Goal: Information Seeking & Learning: Learn about a topic

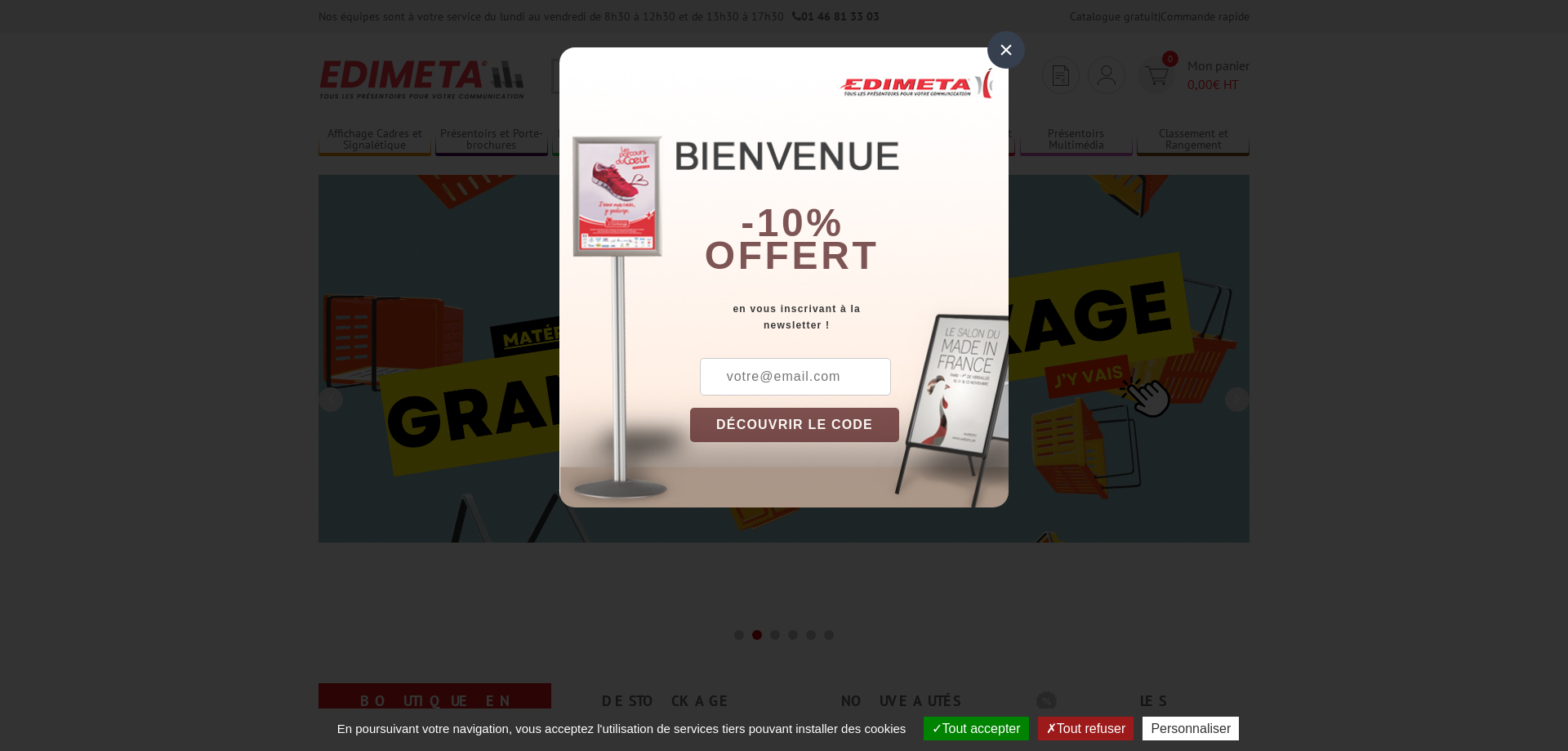
click at [983, 56] on div "× -10% offert en vous inscrivant à la newsletter ! DÉCOUVRIR LE CODE Copier le …" at bounding box center [784, 278] width 449 height 460
click at [993, 56] on div "×" at bounding box center [1006, 49] width 38 height 38
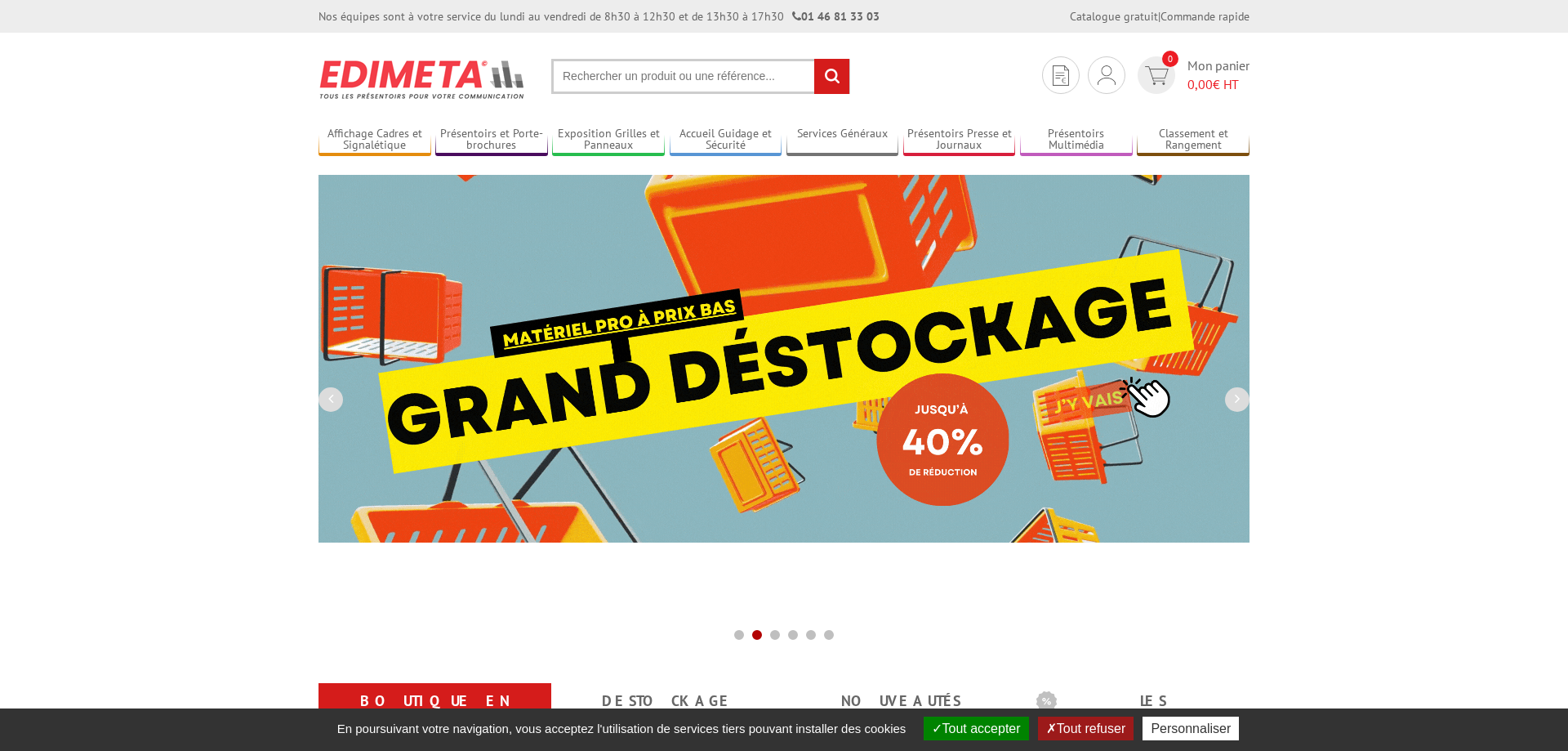
click at [717, 77] on input "text" at bounding box center [700, 76] width 299 height 35
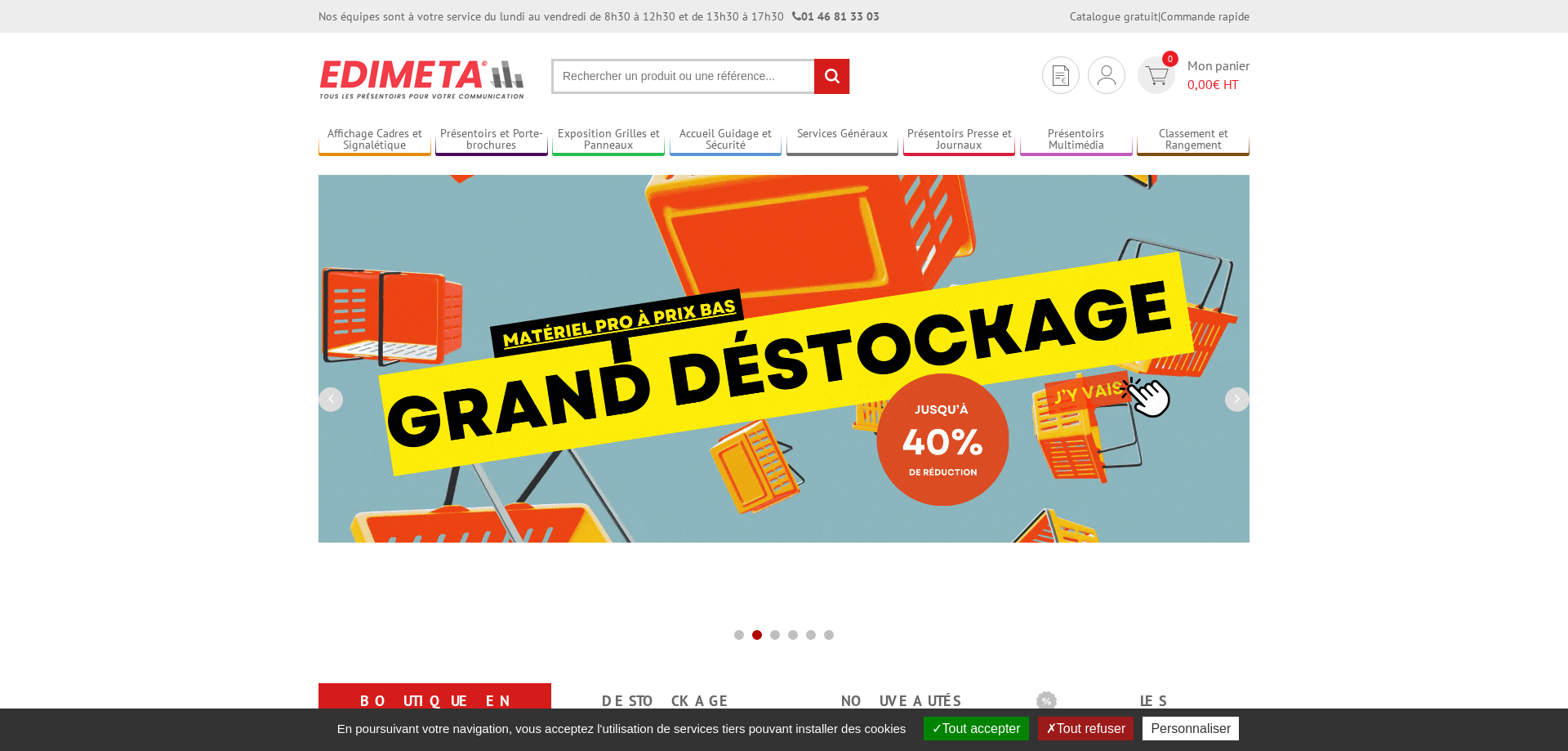
click at [674, 72] on input "text" at bounding box center [700, 76] width 299 height 35
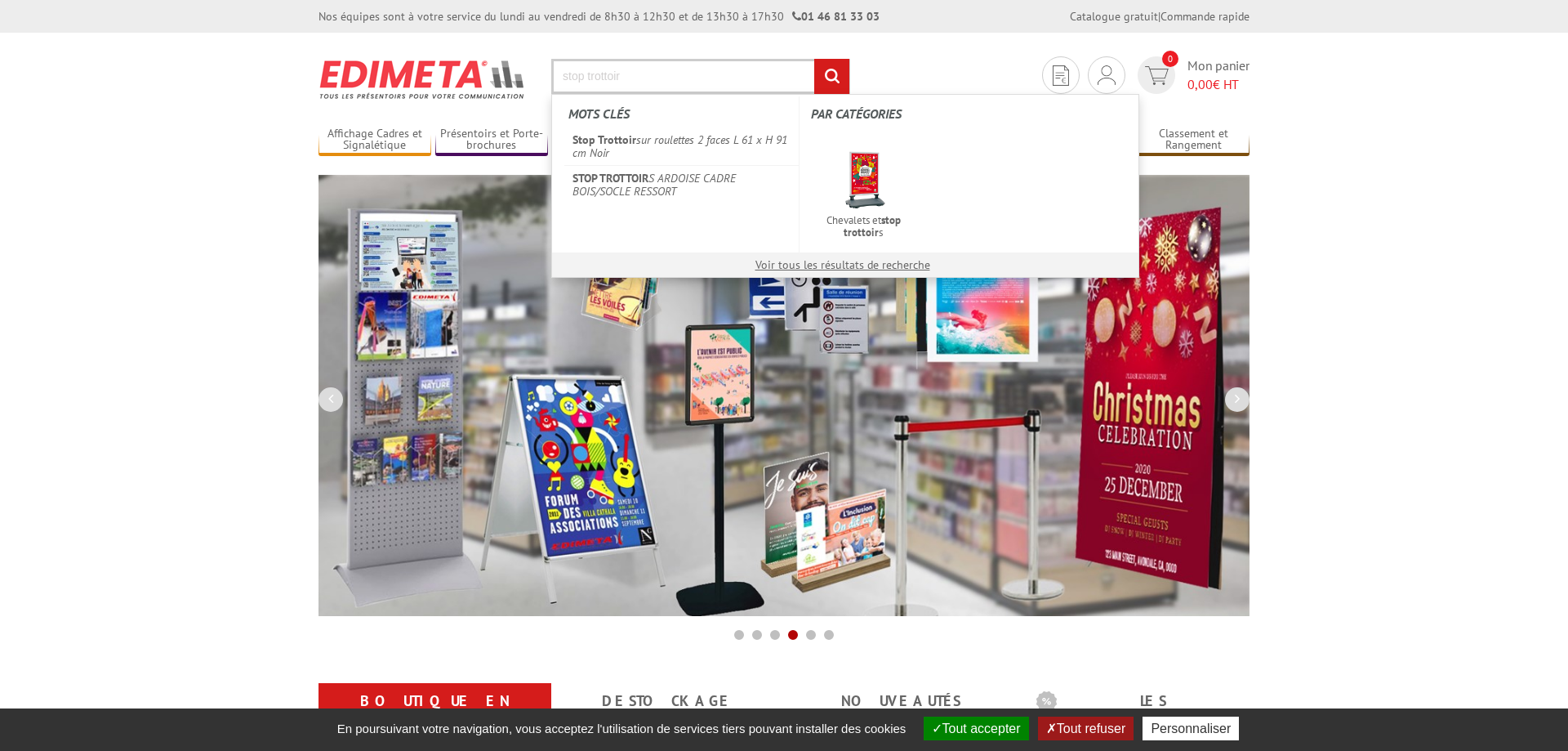
type input "stop trottoir"
click at [815, 58] on input "rechercher" at bounding box center [832, 76] width 35 height 35
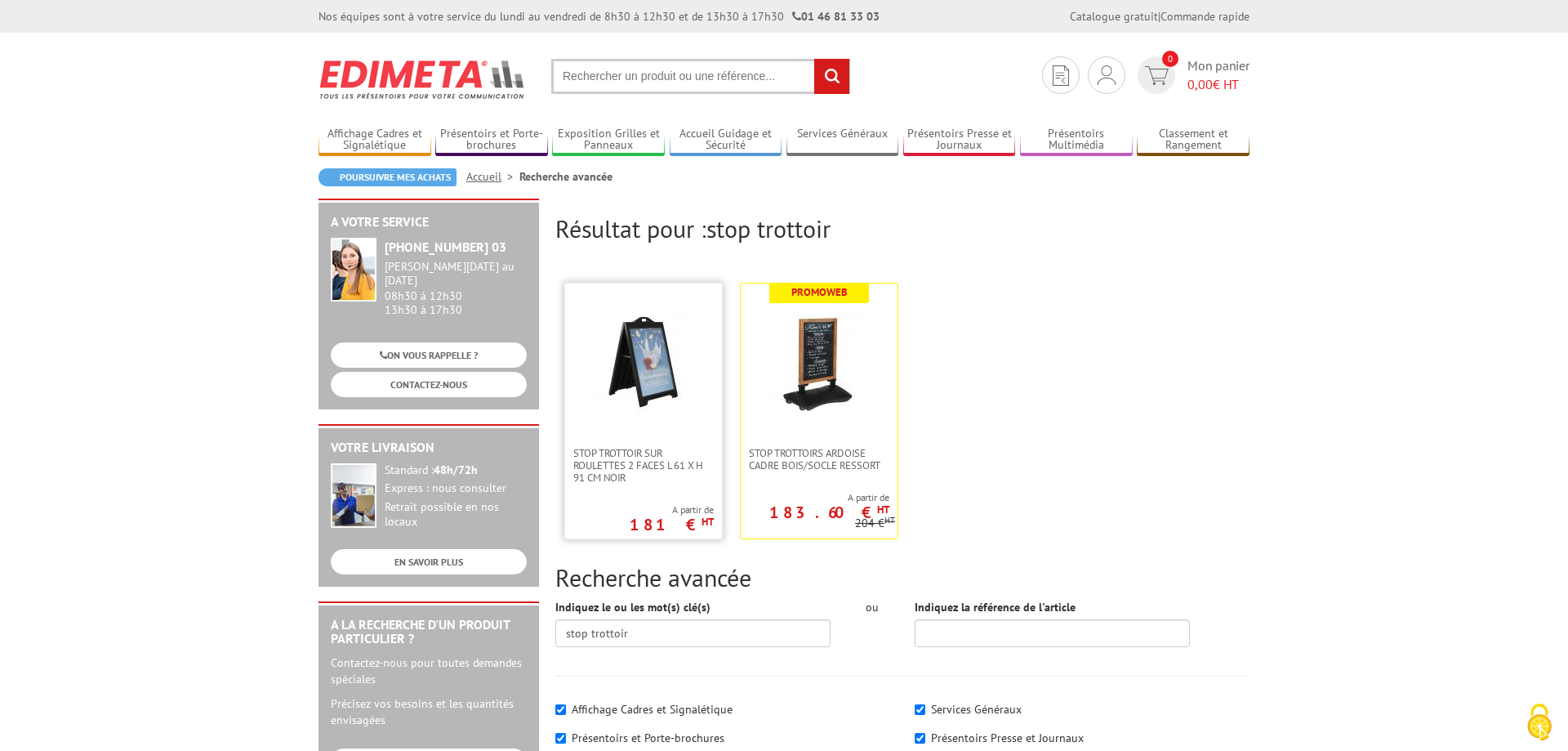
click at [632, 378] on img at bounding box center [644, 361] width 106 height 106
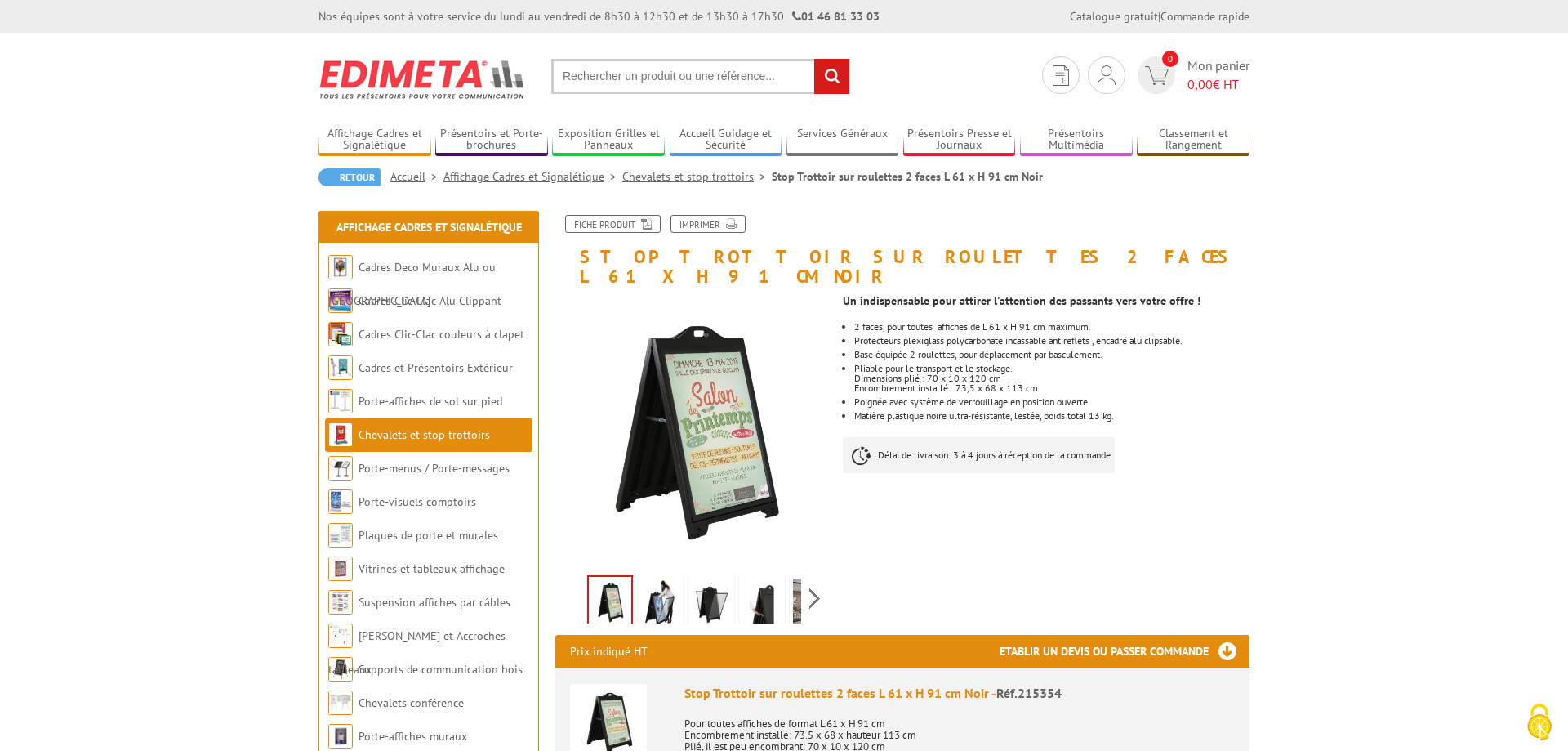
click at [666, 586] on img at bounding box center [661, 603] width 39 height 51
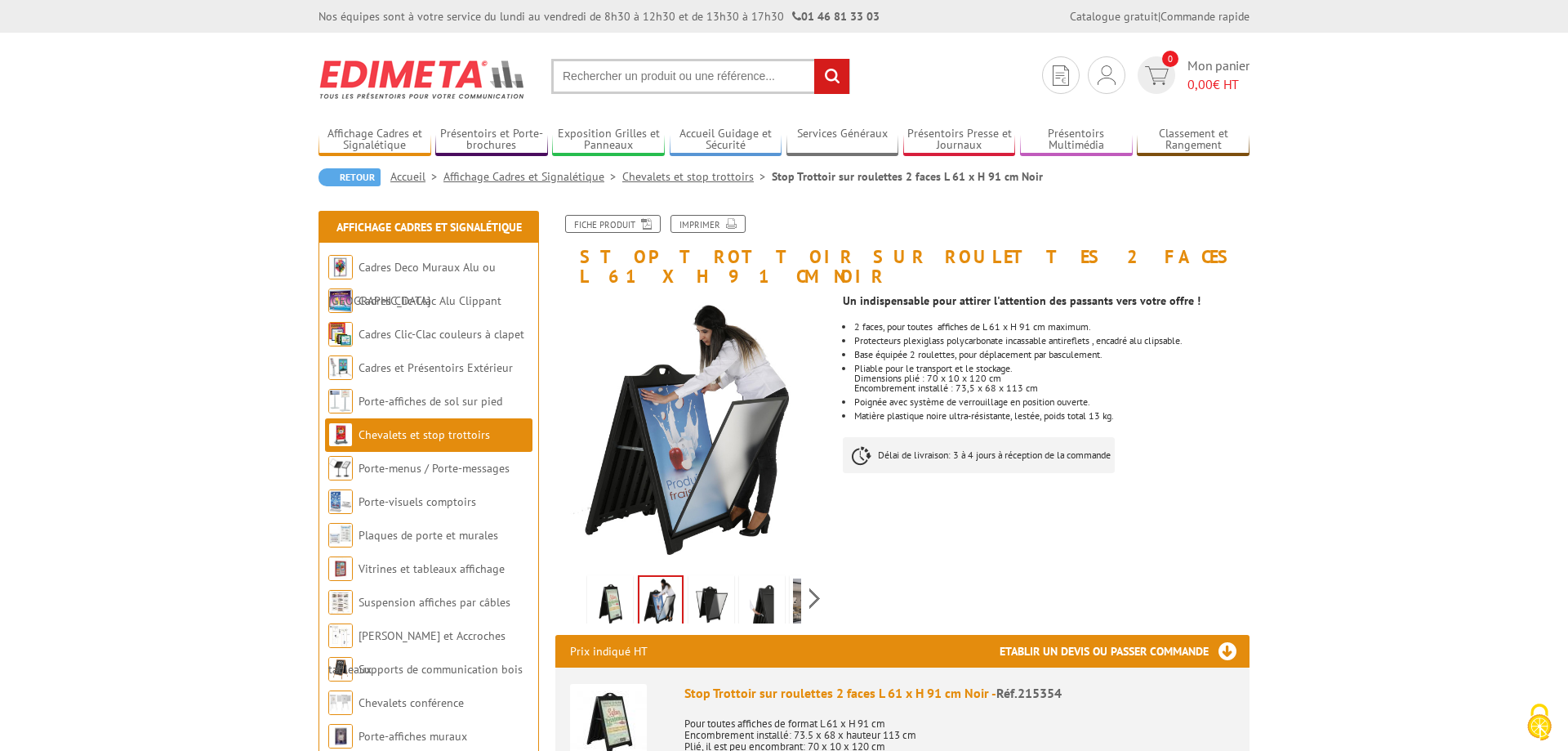
click at [711, 581] on img at bounding box center [712, 603] width 39 height 51
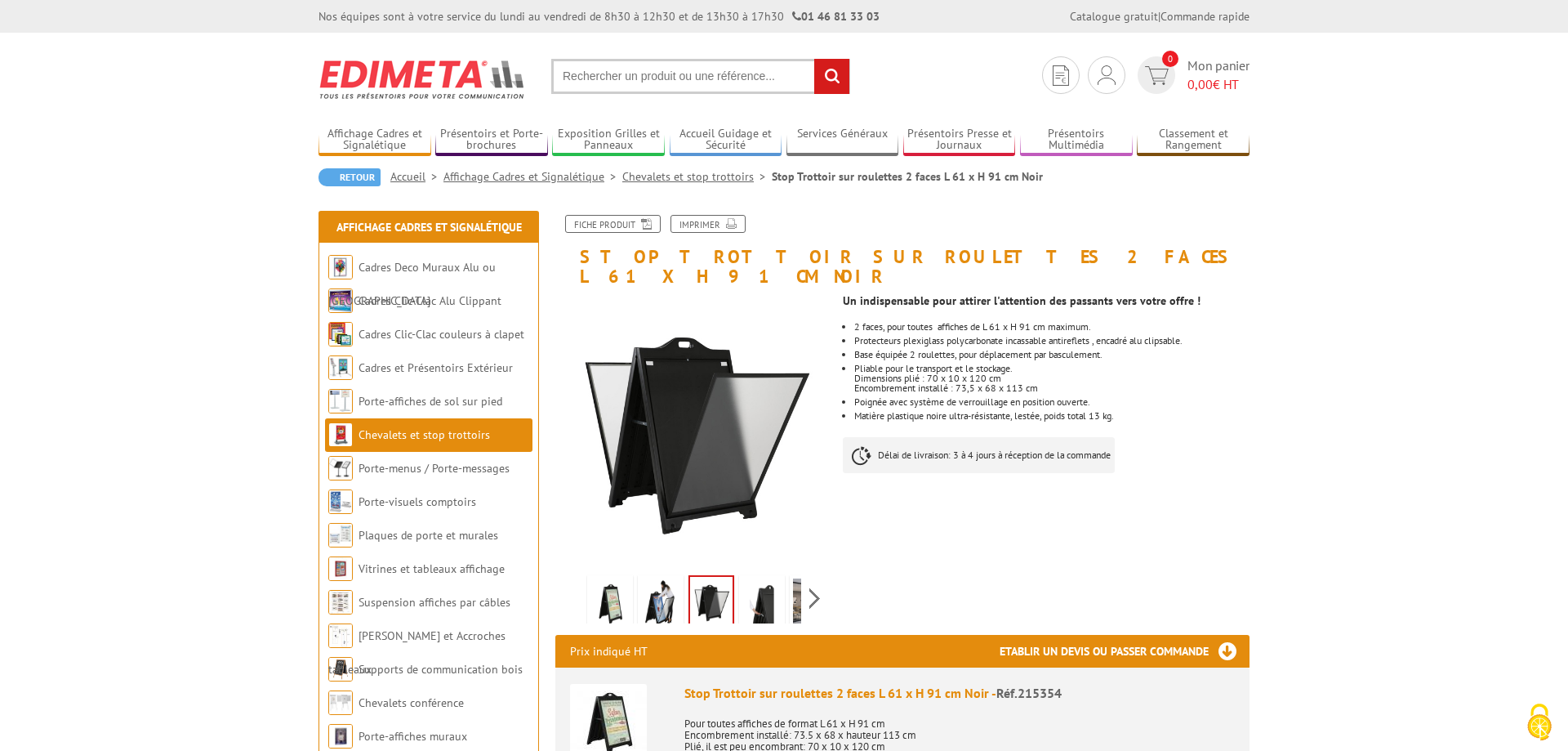
click at [767, 583] on img at bounding box center [762, 603] width 39 height 51
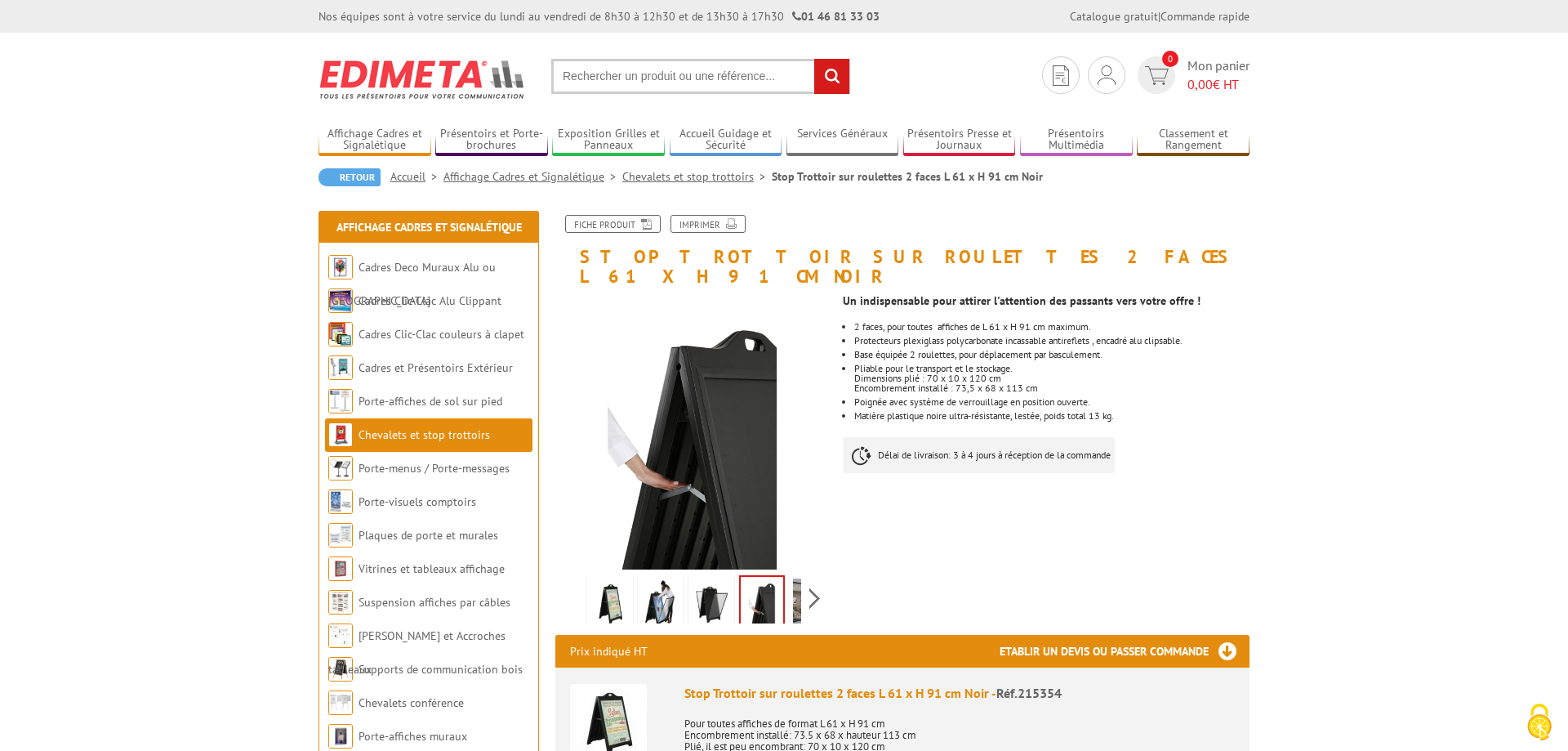
click at [803, 585] on div "Previous Next" at bounding box center [693, 599] width 276 height 58
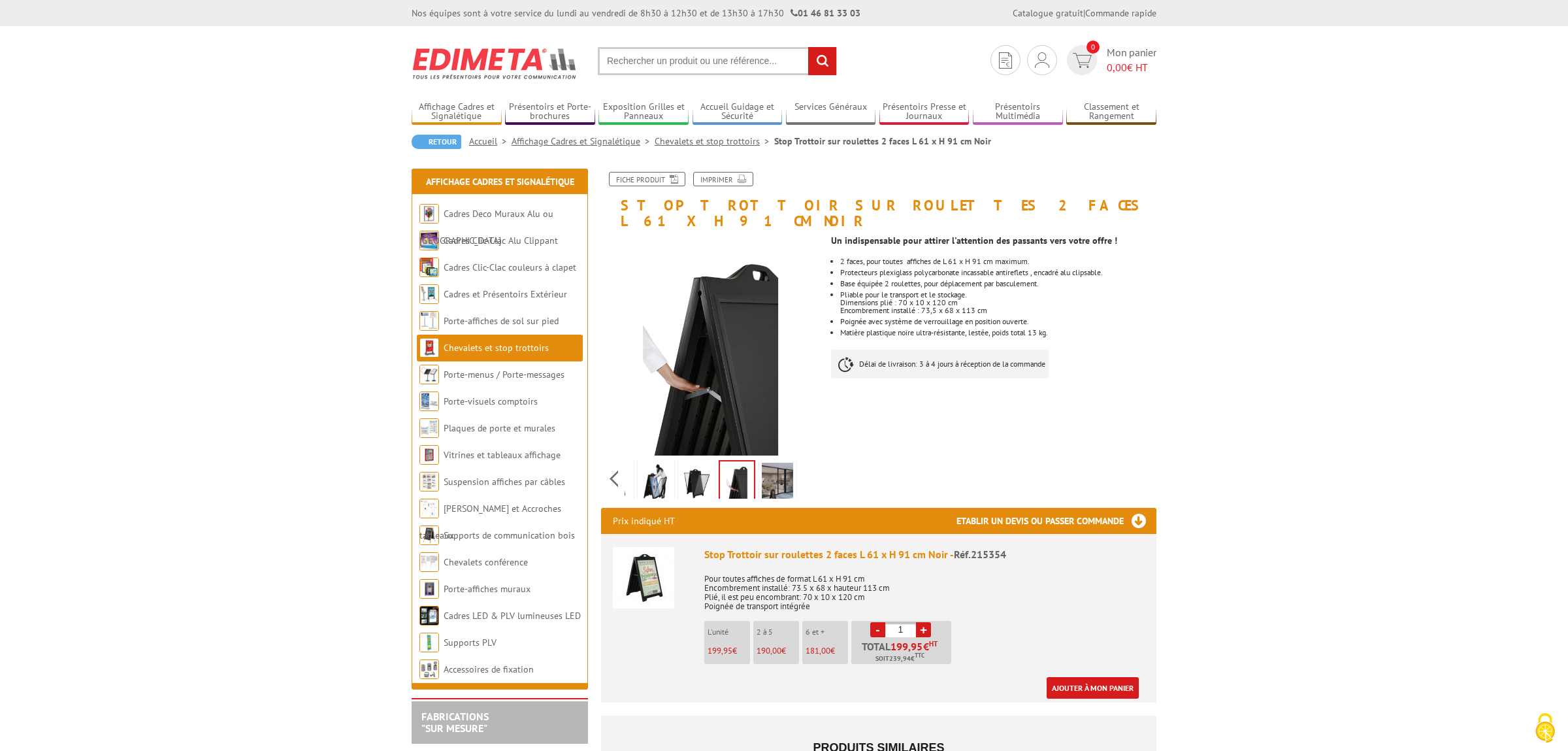
click at [1254, 350] on body "Nos équipes sont à votre service du lundi au vendredi de 8h30 à 12h30 et de 13h…" at bounding box center [784, 701] width 1568 height 1402
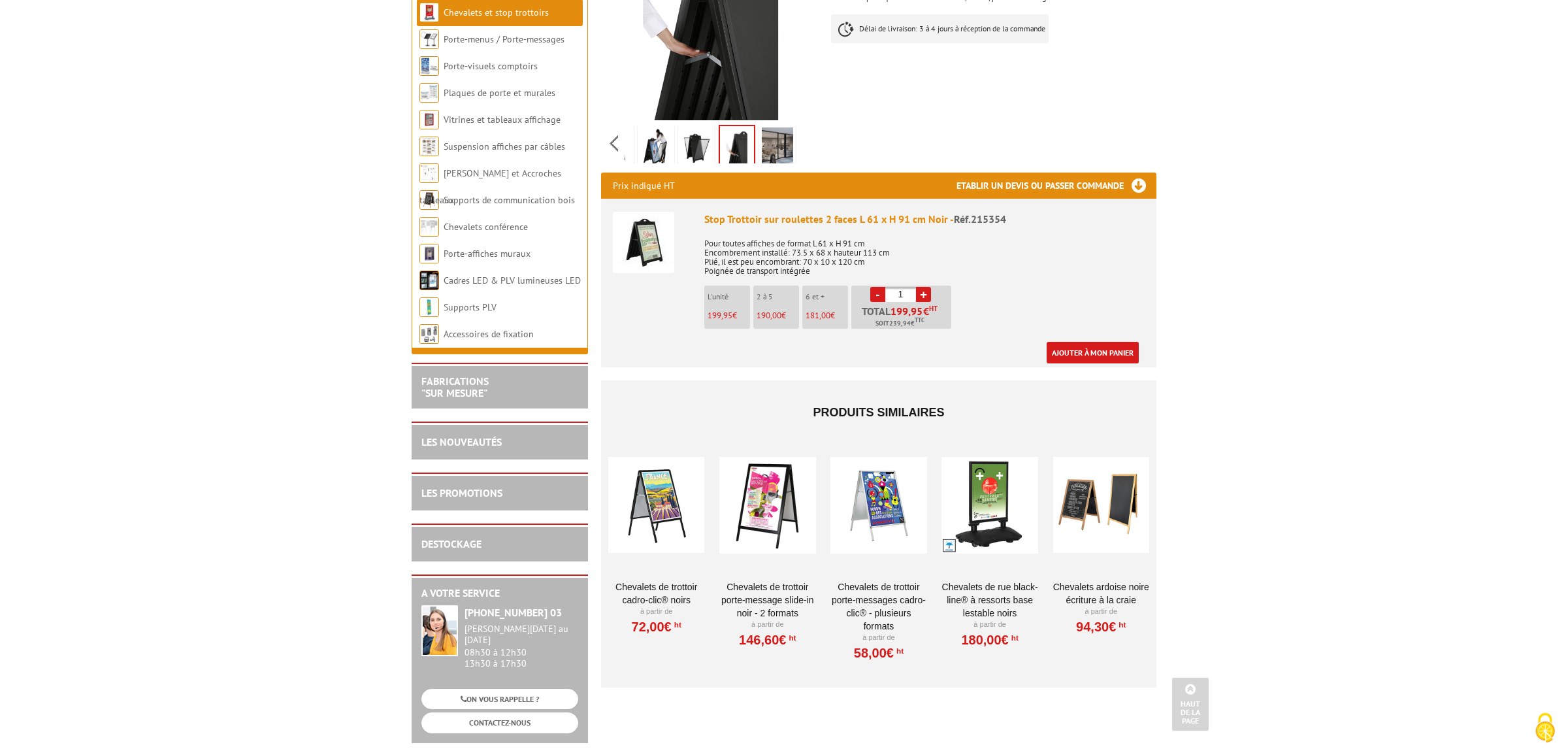
scroll to position [343, 0]
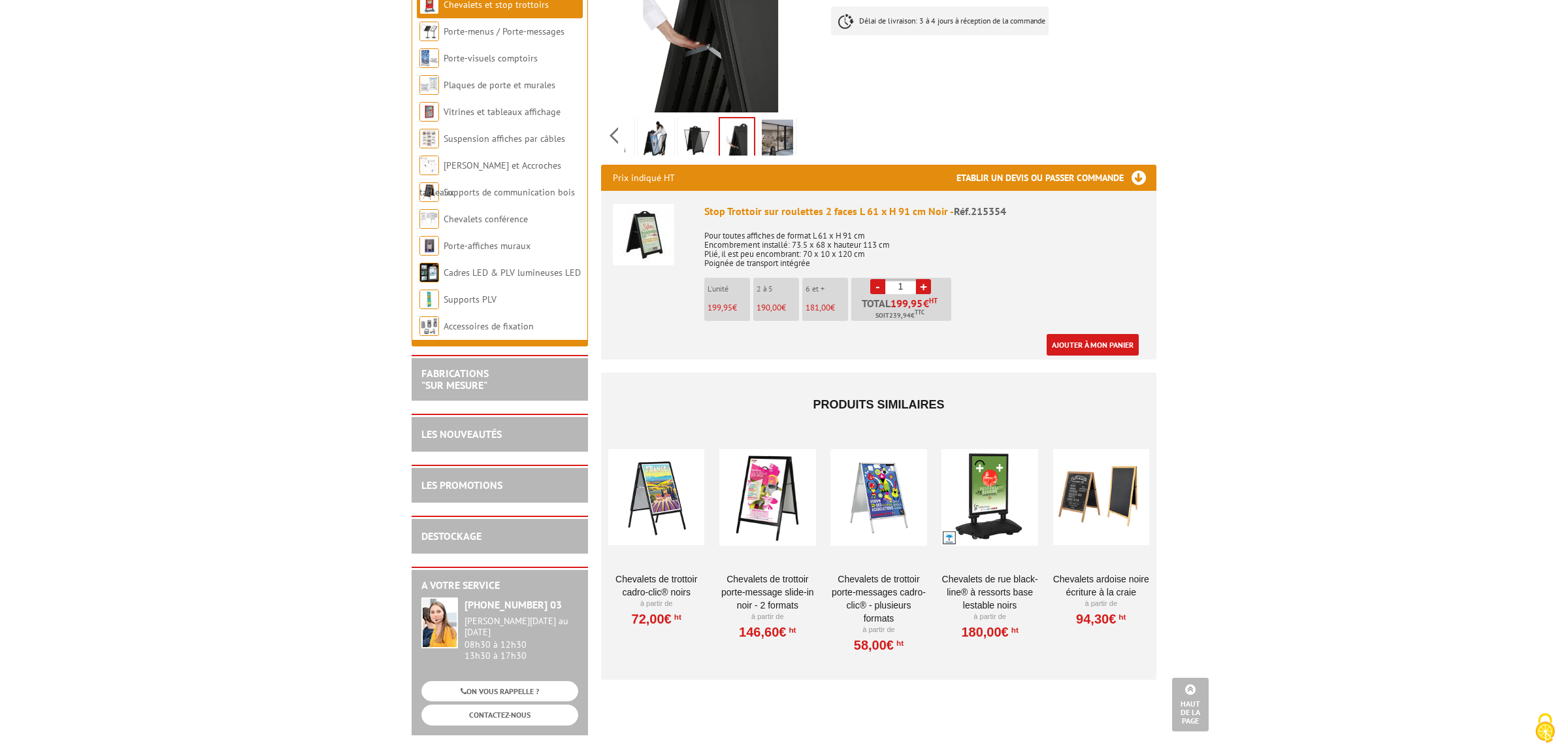
click at [757, 476] on div at bounding box center [767, 497] width 96 height 131
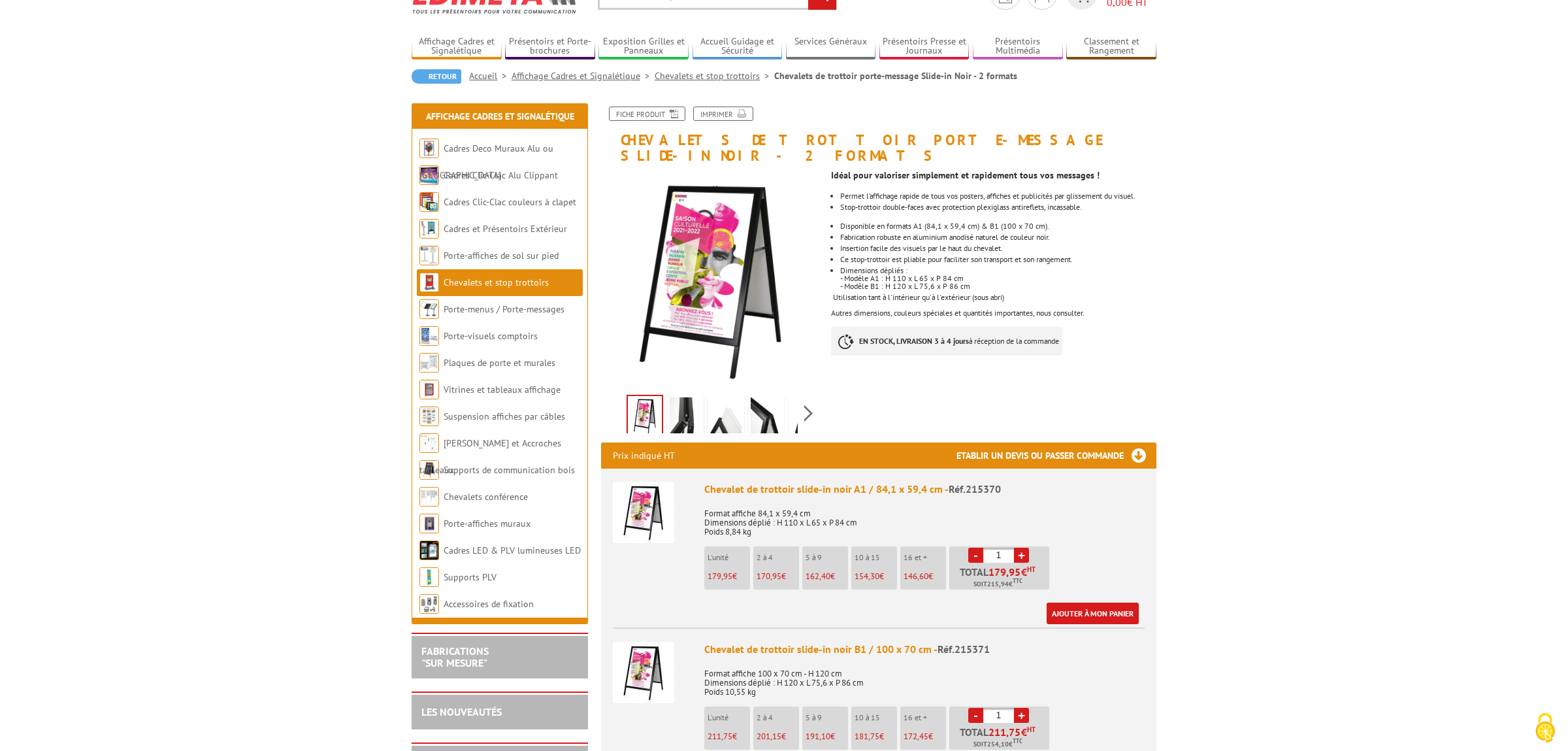
scroll to position [68, 0]
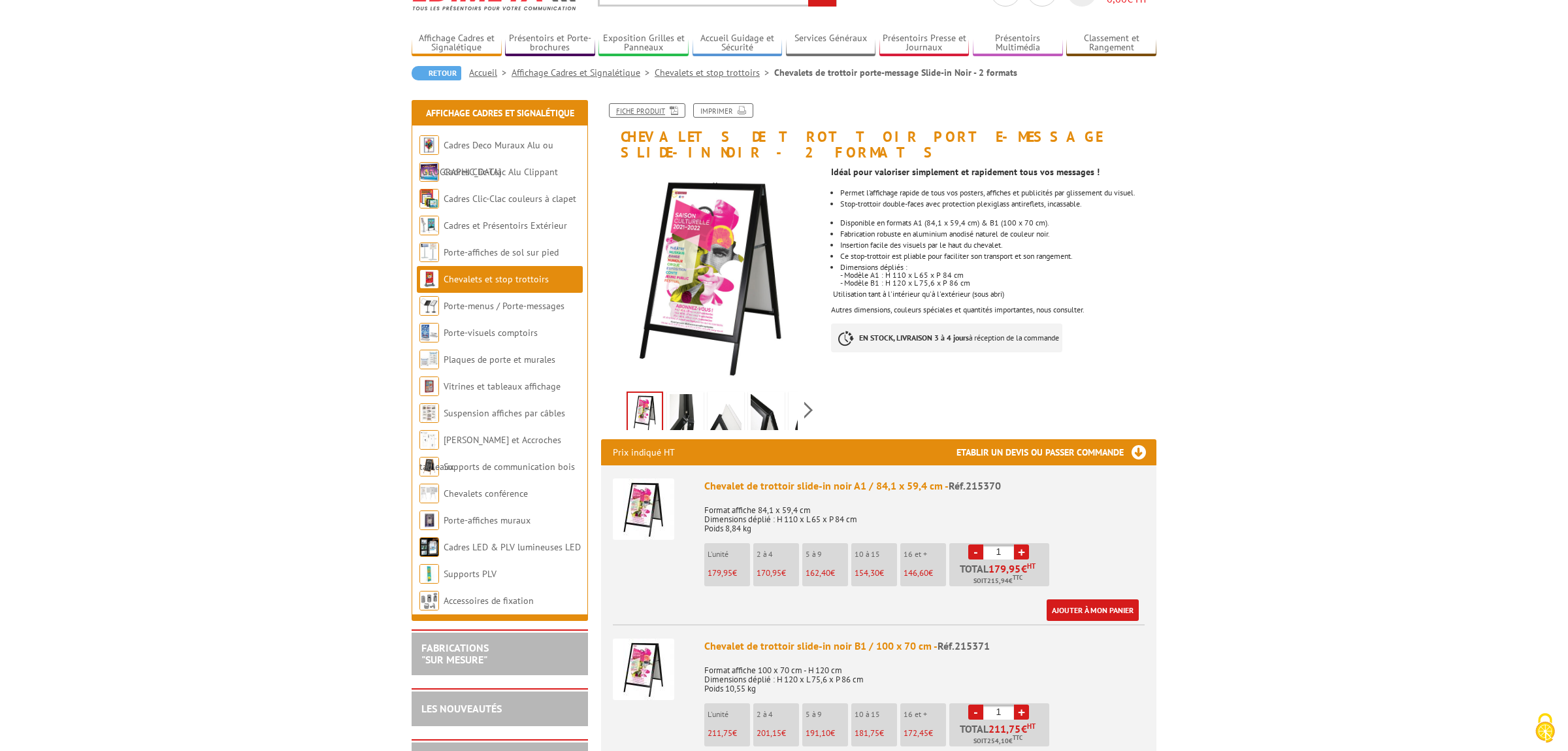
click at [652, 111] on link "Fiche produit" at bounding box center [647, 110] width 76 height 14
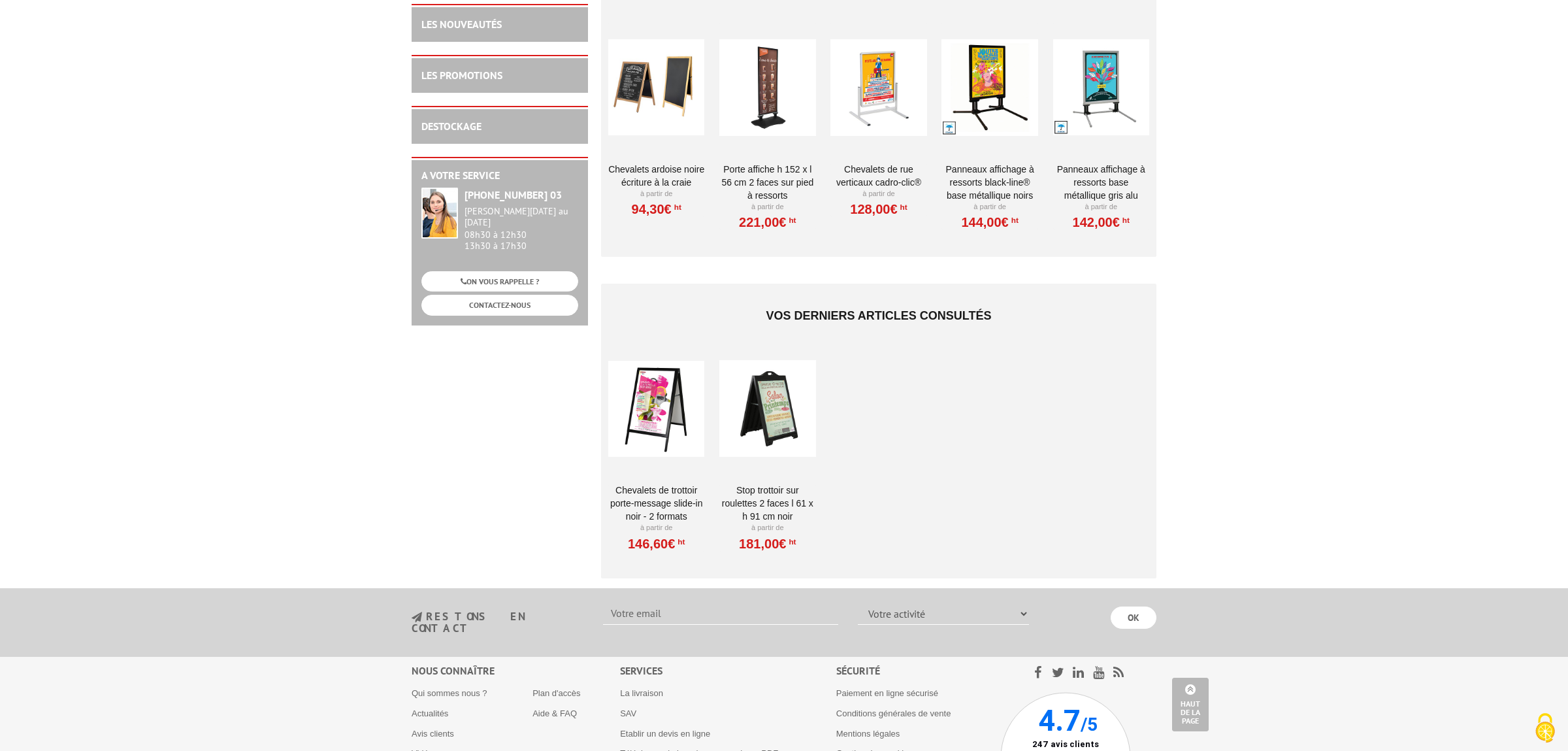
scroll to position [755, 0]
